Goal: Task Accomplishment & Management: Manage account settings

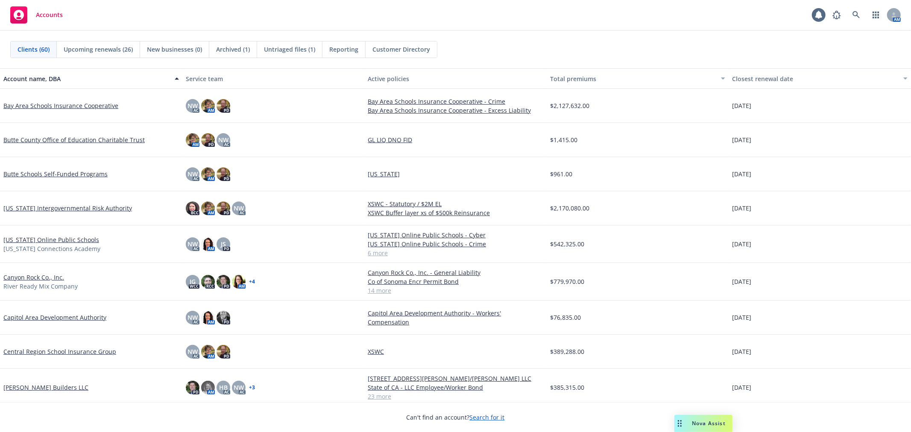
click at [289, 53] on span "Untriaged files (1)" at bounding box center [289, 49] width 51 height 9
